Goal: Information Seeking & Learning: Learn about a topic

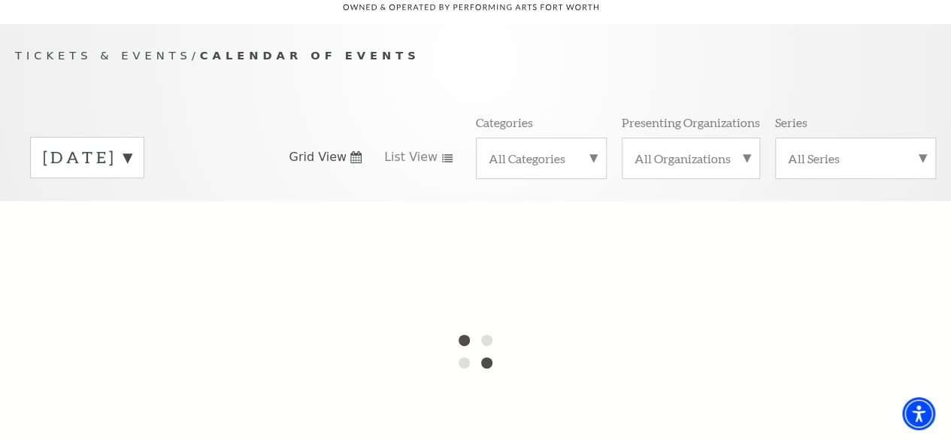
scroll to position [75, 0]
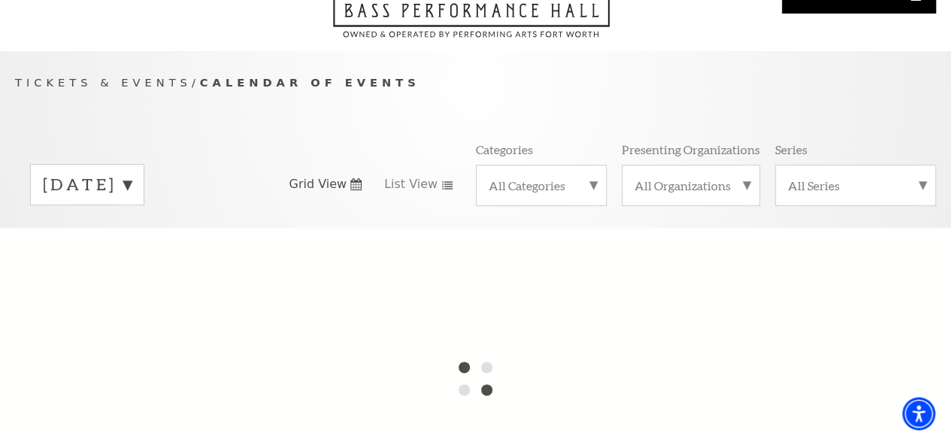
click at [132, 191] on label "September 2025" at bounding box center [87, 184] width 89 height 23
click at [132, 231] on label "October 2025" at bounding box center [87, 216] width 89 height 32
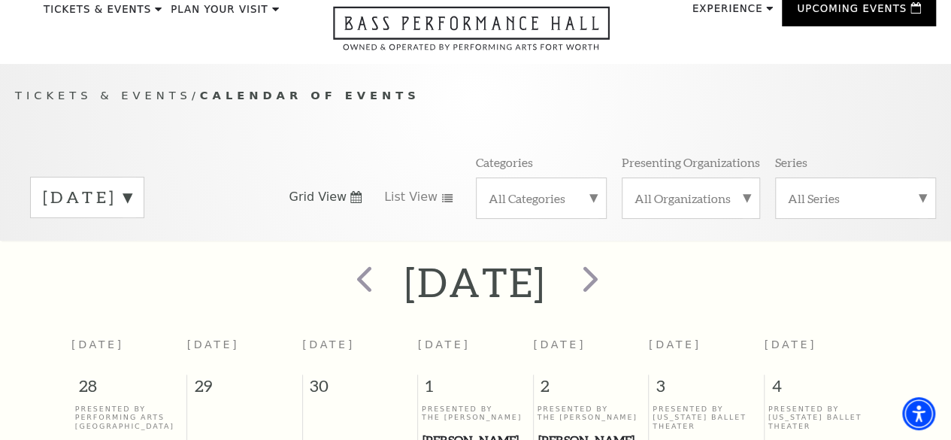
scroll to position [57, 0]
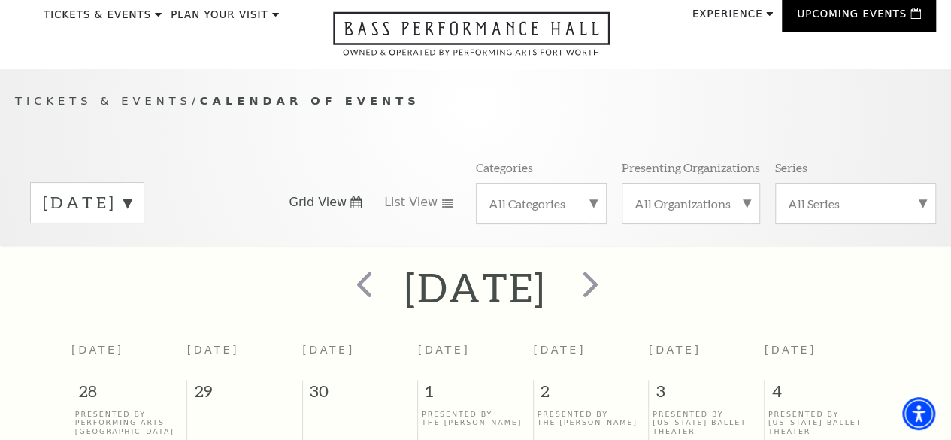
click at [132, 207] on label "October 2025" at bounding box center [87, 202] width 89 height 23
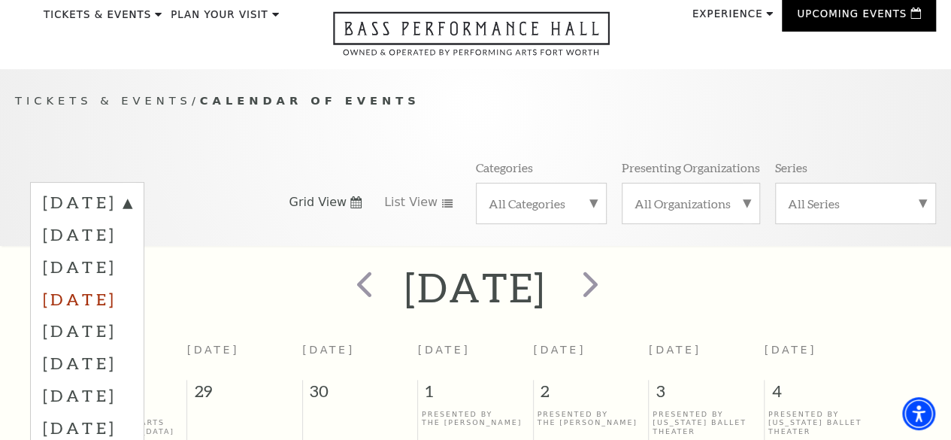
click at [132, 308] on label "December 2025" at bounding box center [87, 299] width 89 height 32
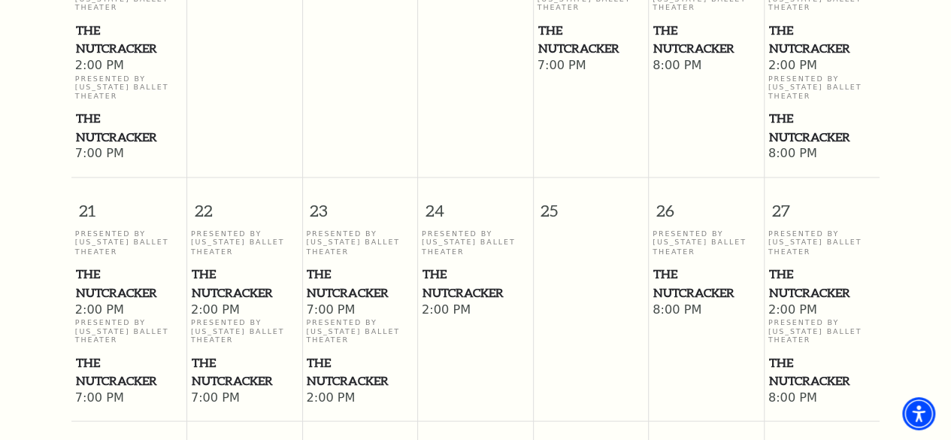
scroll to position [1110, 0]
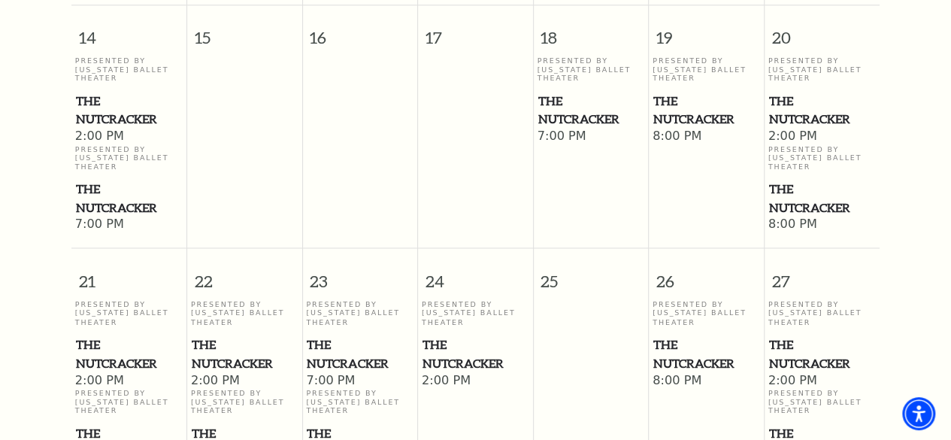
click at [790, 118] on span "The Nutcracker" at bounding box center [822, 110] width 107 height 37
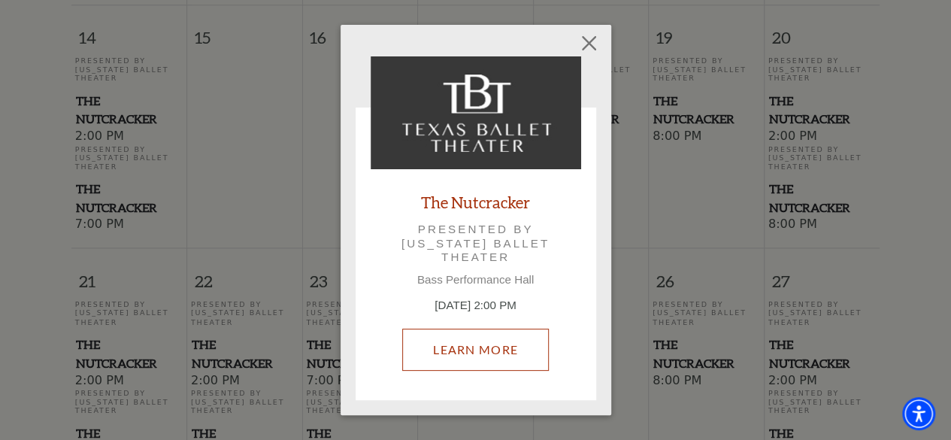
click at [483, 335] on link "Learn More" at bounding box center [475, 350] width 147 height 42
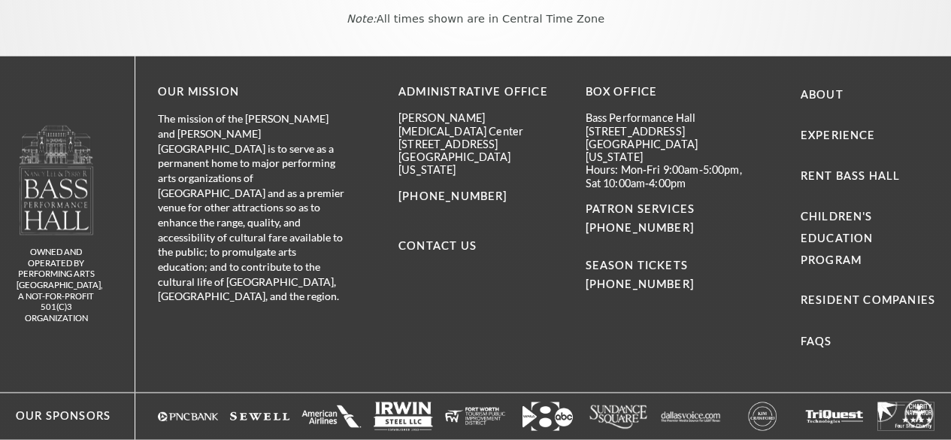
scroll to position [1110, 0]
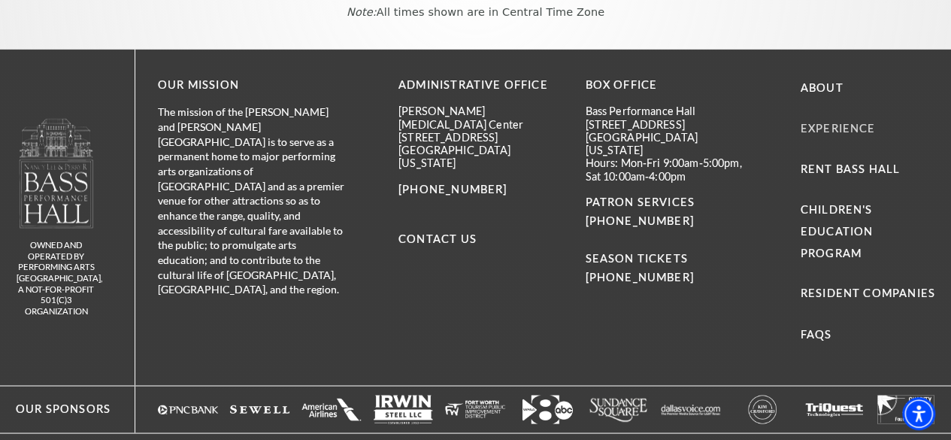
click at [820, 135] on link "Experience" at bounding box center [838, 128] width 75 height 13
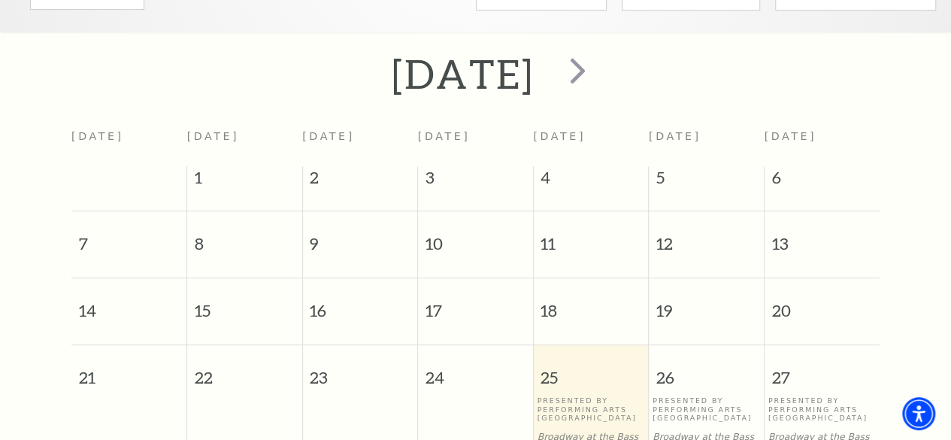
scroll to position [188, 0]
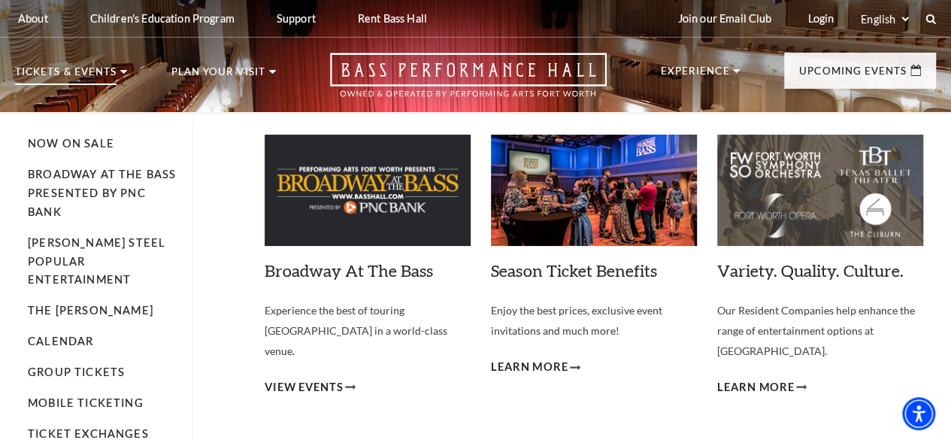
click at [127, 74] on use at bounding box center [123, 72] width 7 height 4
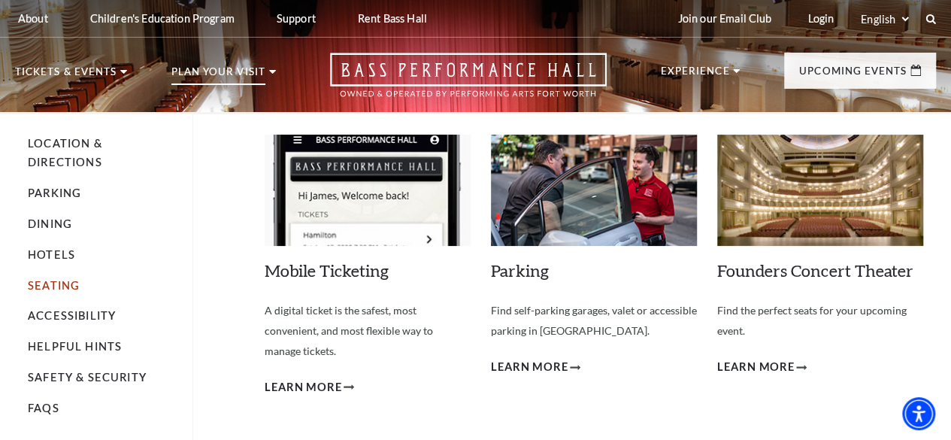
click at [47, 292] on link "Seating" at bounding box center [54, 285] width 52 height 13
click at [47, 289] on link "Seating" at bounding box center [54, 285] width 52 height 13
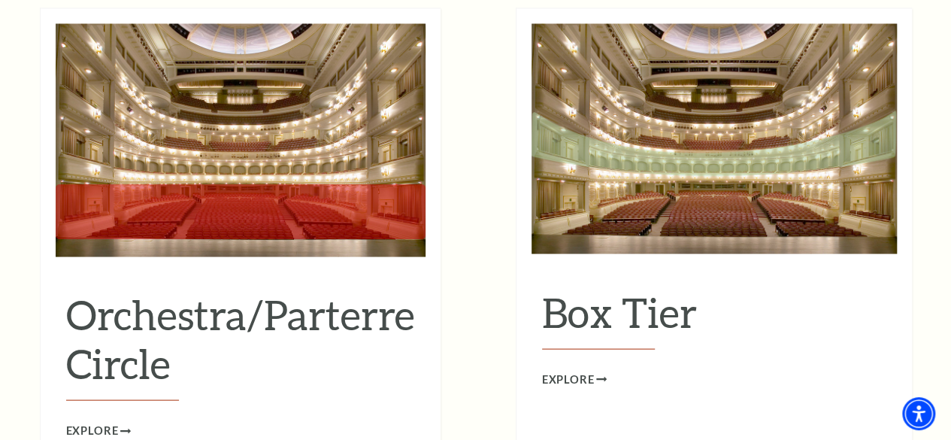
scroll to position [1353, 0]
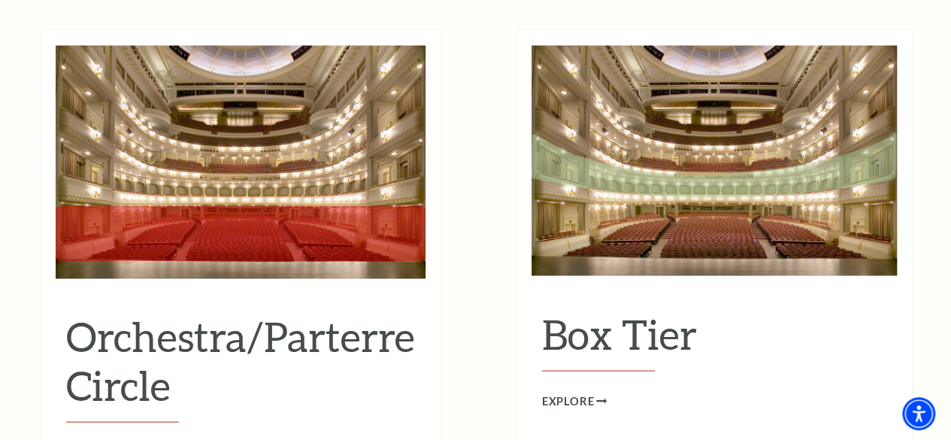
click at [193, 320] on h2 "Orchestra/Parterre Circle" at bounding box center [240, 366] width 349 height 111
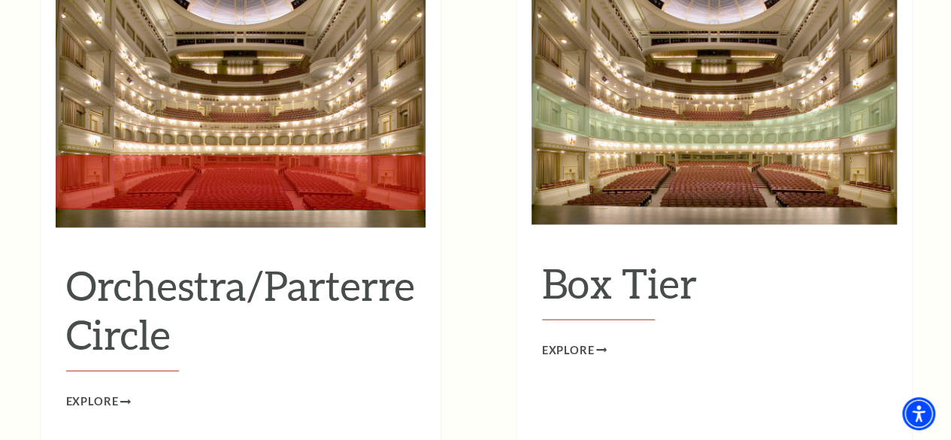
scroll to position [1429, 0]
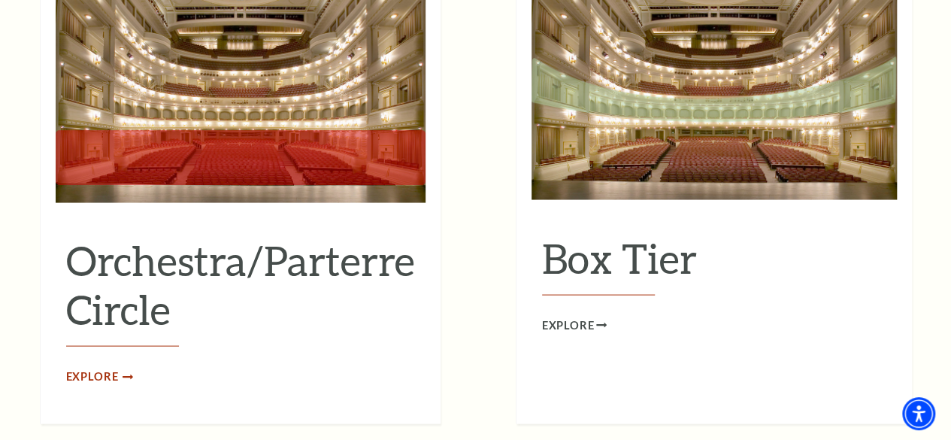
click at [106, 368] on span "Explore" at bounding box center [92, 377] width 53 height 19
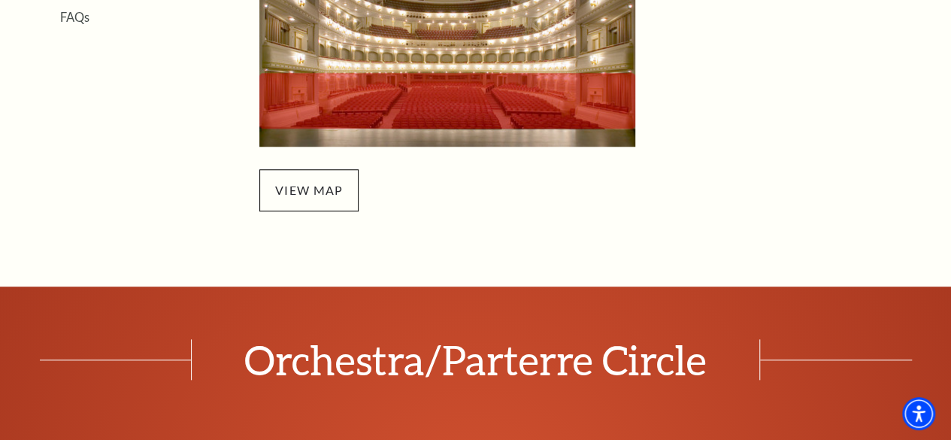
scroll to position [677, 0]
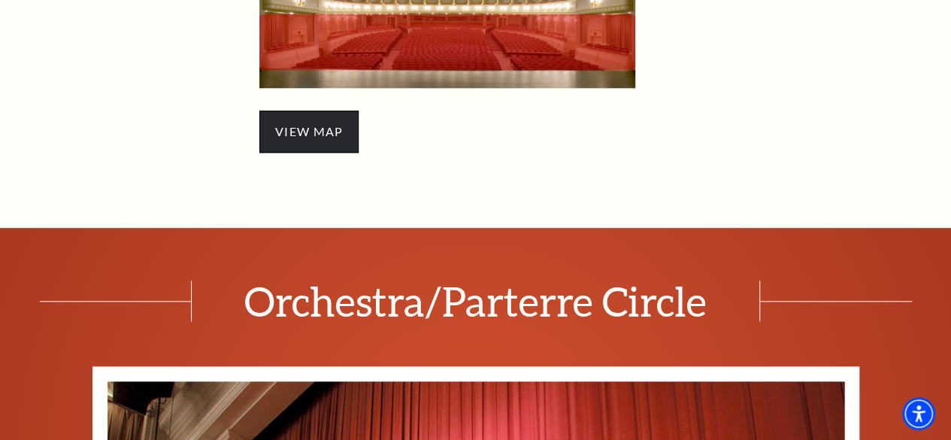
click at [296, 142] on span "view map" at bounding box center [308, 132] width 99 height 42
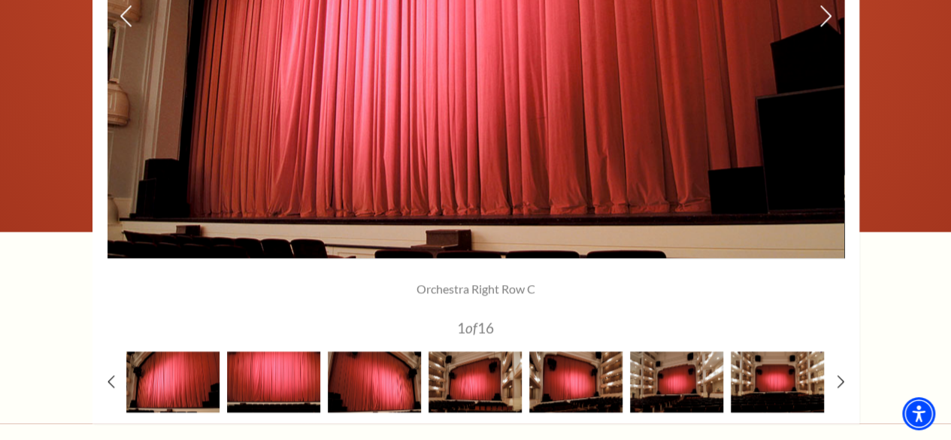
scroll to position [1278, 0]
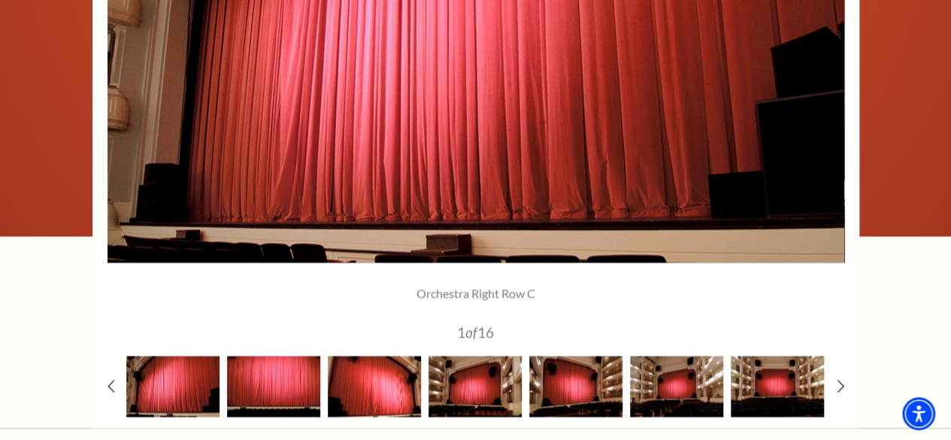
click at [352, 389] on img at bounding box center [374, 386] width 93 height 61
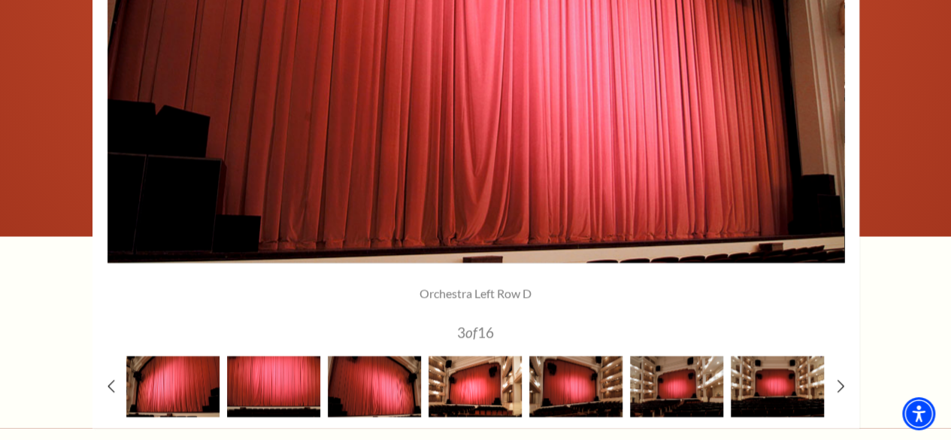
click at [441, 393] on img at bounding box center [475, 386] width 93 height 61
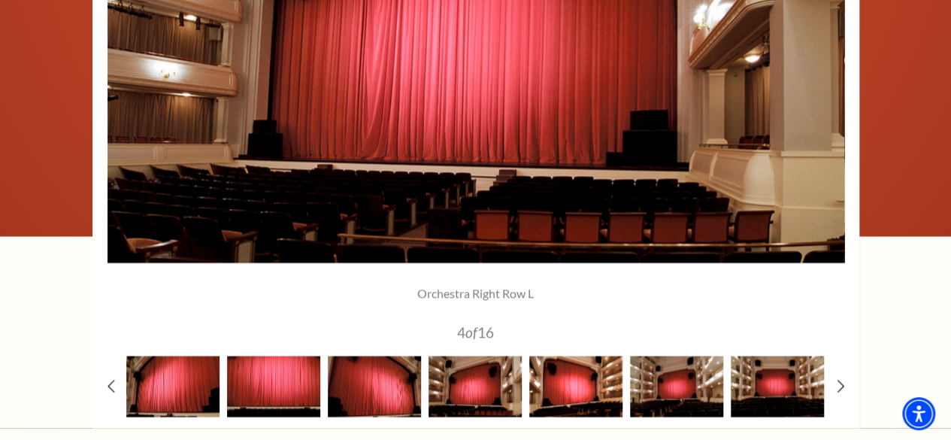
click at [539, 389] on img at bounding box center [575, 386] width 93 height 61
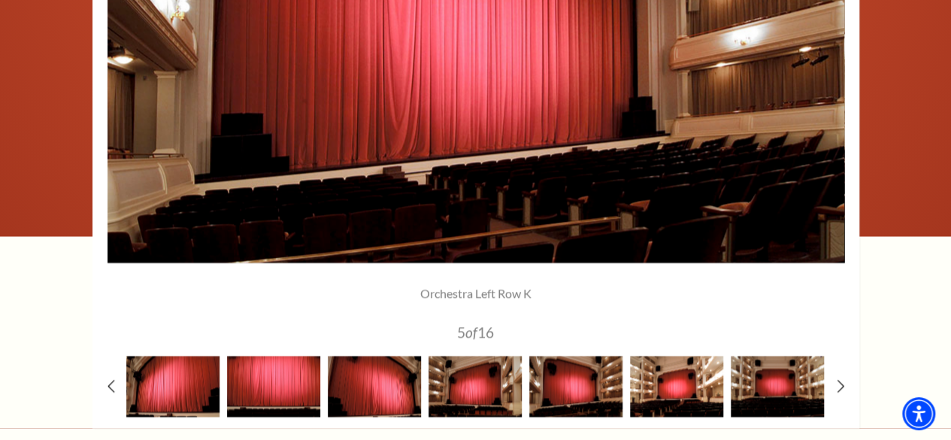
click at [648, 390] on img at bounding box center [676, 386] width 93 height 61
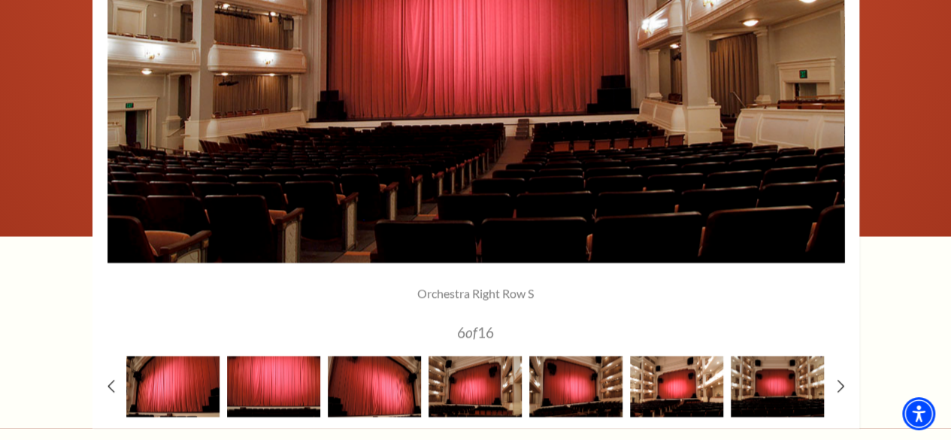
click at [705, 391] on img at bounding box center [676, 386] width 93 height 61
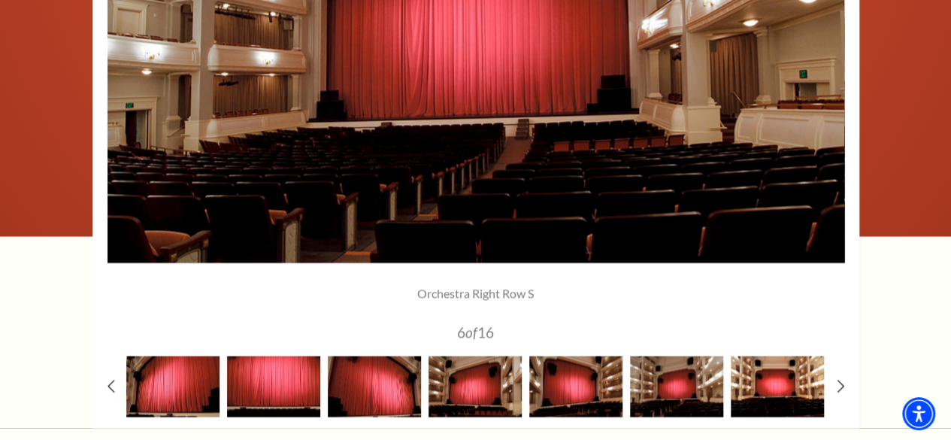
click at [738, 393] on img at bounding box center [777, 386] width 93 height 61
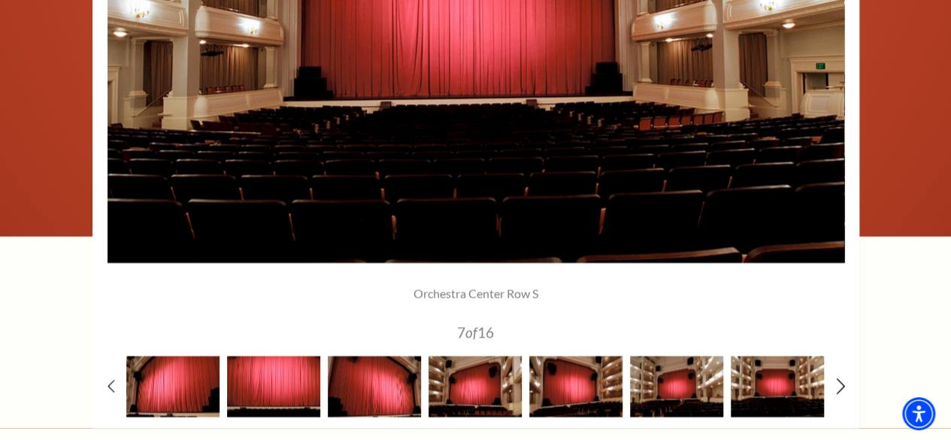
click at [838, 384] on use at bounding box center [840, 385] width 8 height 16
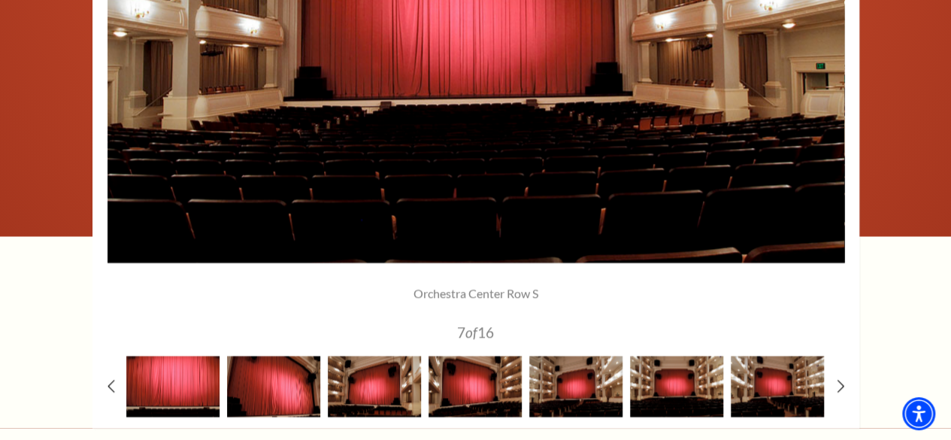
drag, startPoint x: 837, startPoint y: 384, endPoint x: 820, endPoint y: 392, distance: 18.5
click at [837, 384] on icon at bounding box center [841, 385] width 8 height 13
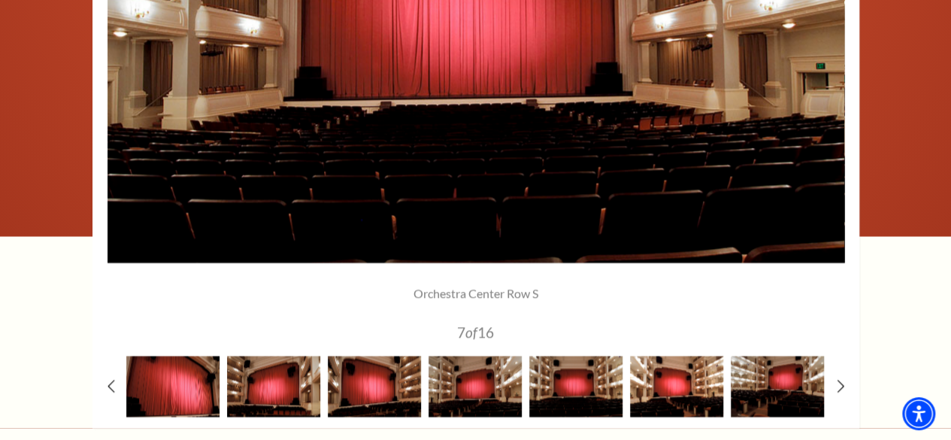
click at [651, 411] on img at bounding box center [676, 386] width 93 height 61
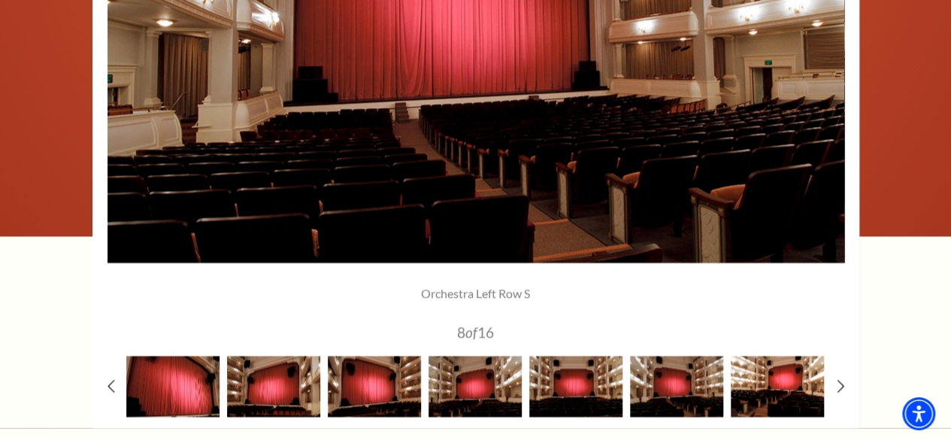
click at [753, 386] on img at bounding box center [777, 386] width 93 height 61
